Goal: Find specific page/section: Find specific page/section

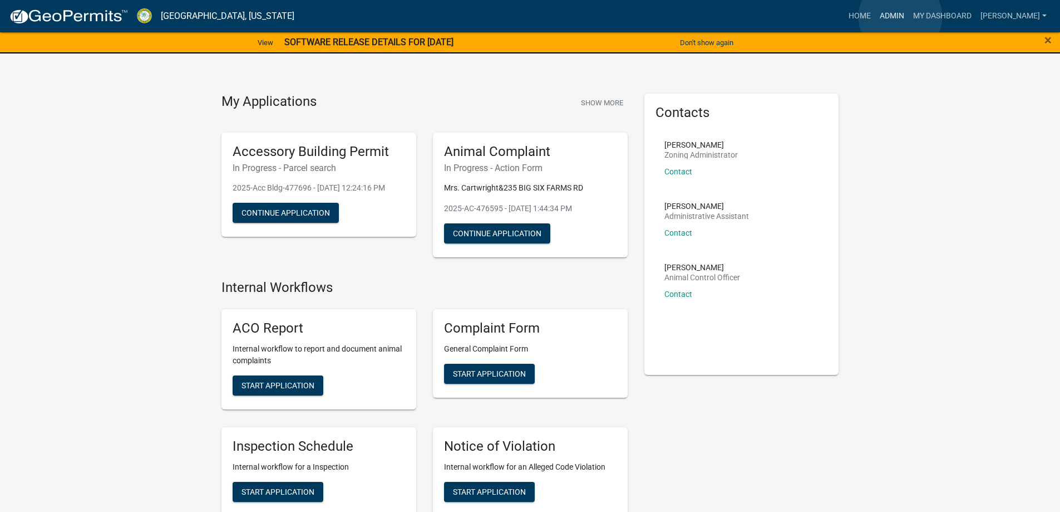
click at [901, 17] on link "Admin" at bounding box center [892, 16] width 33 height 21
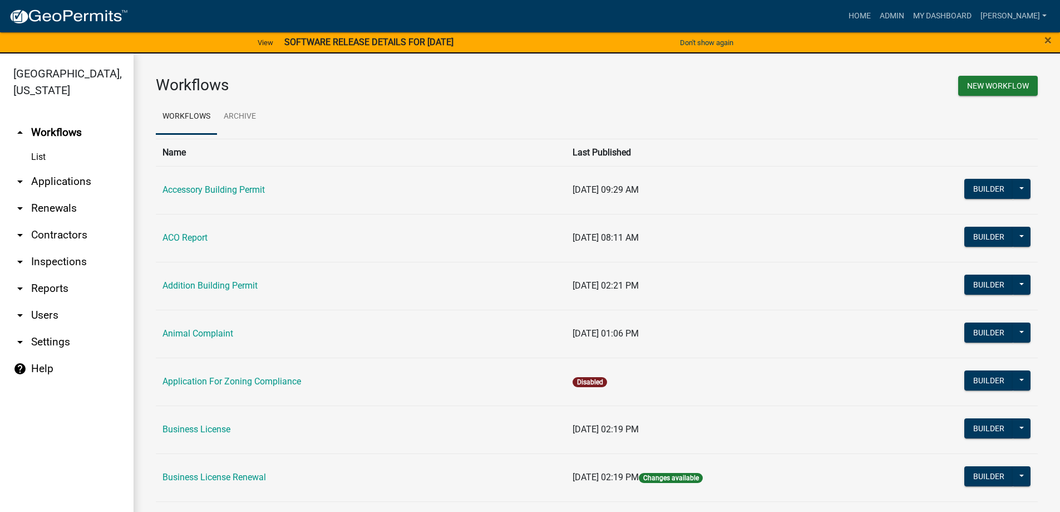
click at [78, 184] on link "arrow_drop_down Applications" at bounding box center [67, 181] width 134 height 27
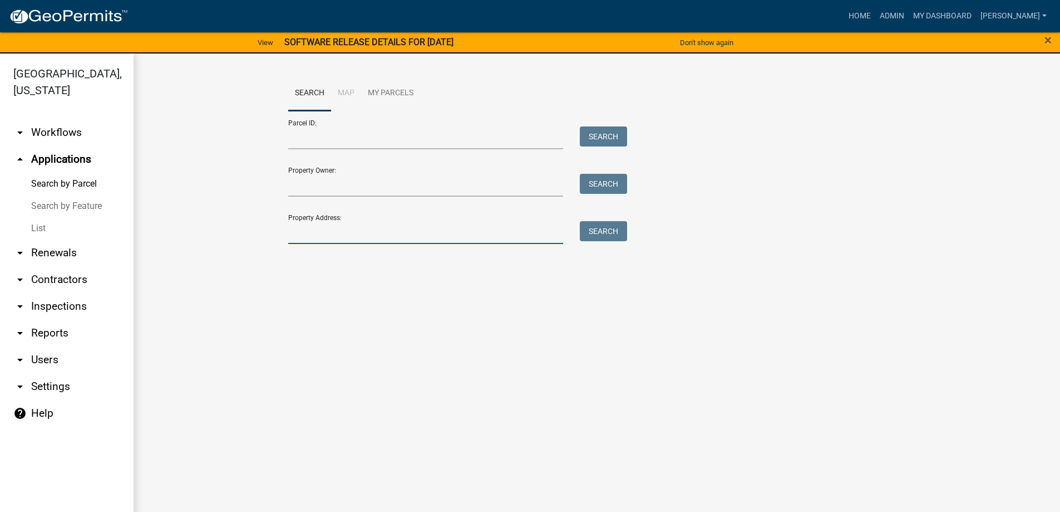
click at [333, 232] on input "Property Address:" at bounding box center [426, 232] width 276 height 23
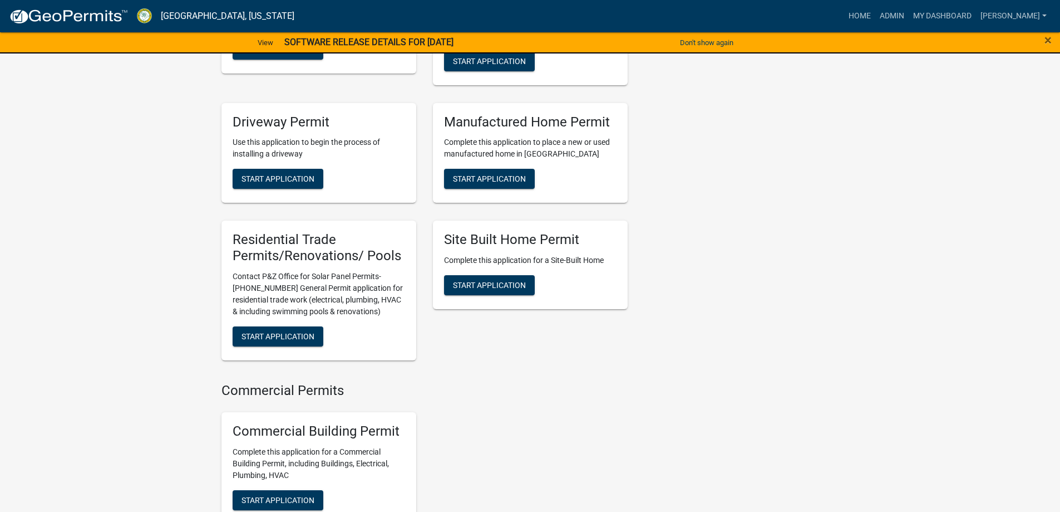
scroll to position [946, 0]
